Goal: Transaction & Acquisition: Purchase product/service

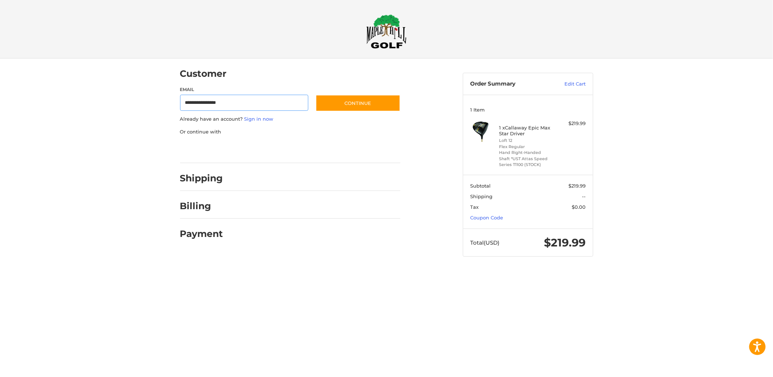
type input "**********"
click at [316, 95] on button "Continue" at bounding box center [358, 103] width 85 height 17
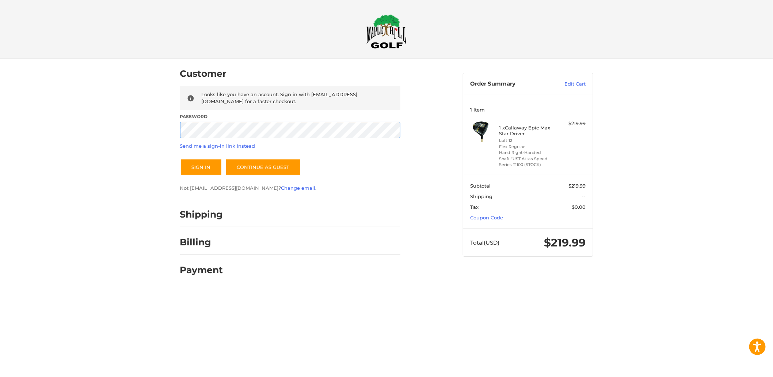
click at [180, 159] on button "Sign In" at bounding box center [201, 167] width 42 height 17
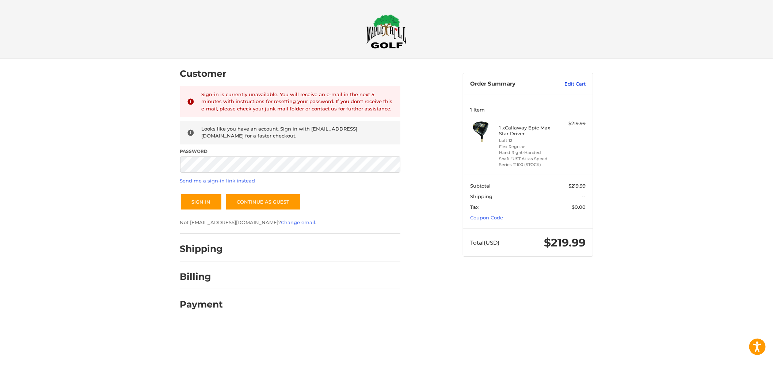
click at [570, 82] on link "Edit Cart" at bounding box center [567, 83] width 37 height 7
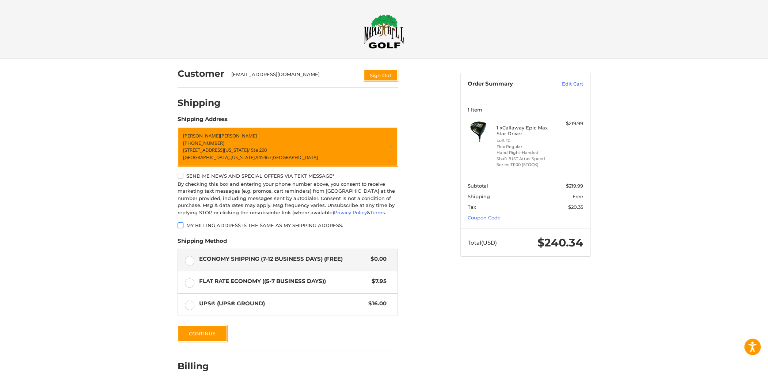
scroll to position [37, 0]
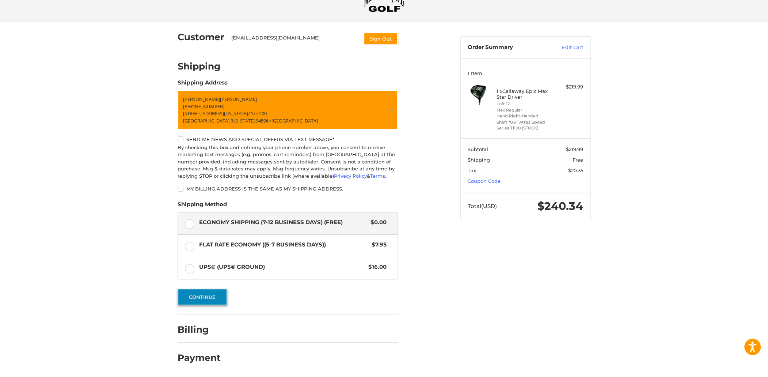
click at [201, 296] on button "Continue" at bounding box center [203, 296] width 50 height 17
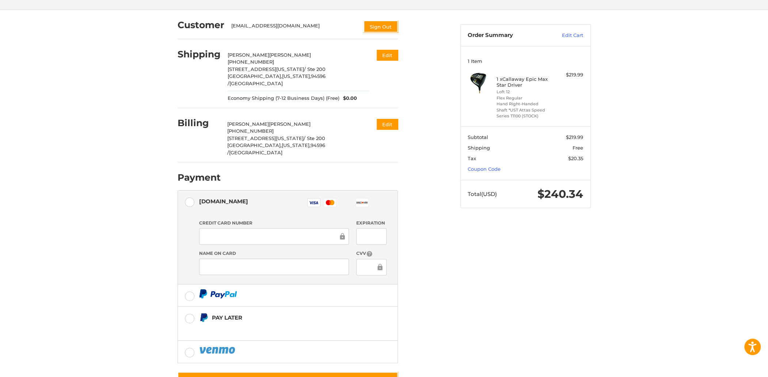
scroll to position [54, 0]
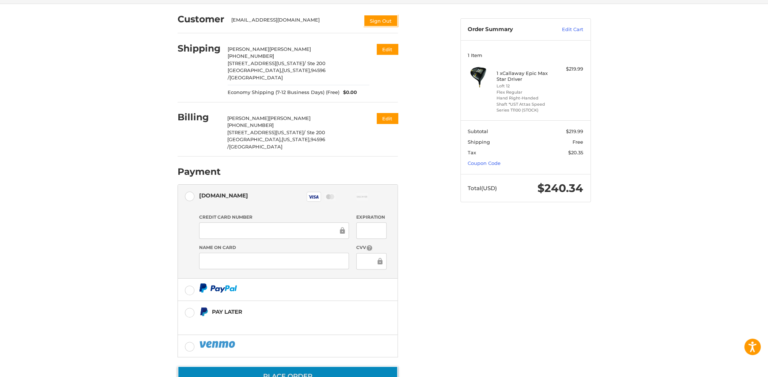
click at [237, 366] on button "Place Order" at bounding box center [288, 376] width 220 height 21
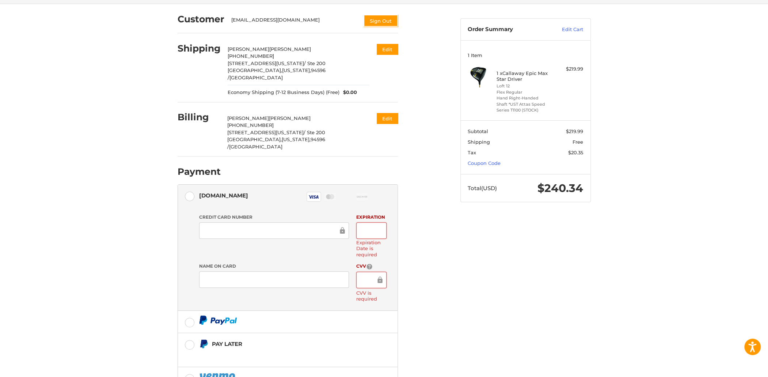
click at [369, 214] on label "Expiration" at bounding box center [371, 217] width 30 height 7
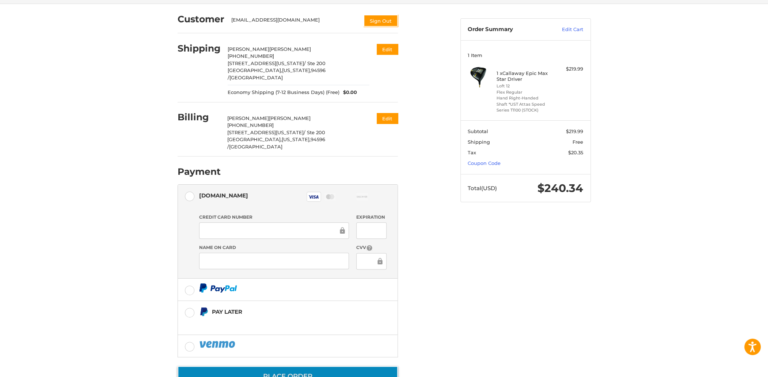
click at [285, 366] on button "Place Order" at bounding box center [288, 376] width 220 height 21
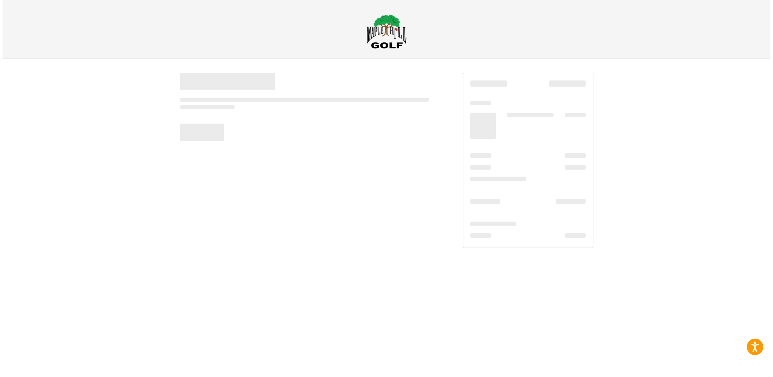
scroll to position [0, 0]
